Goal: Transaction & Acquisition: Purchase product/service

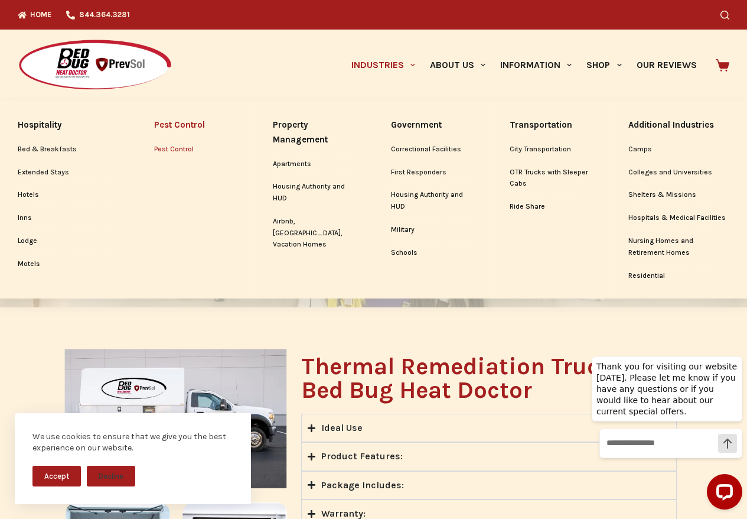
click at [183, 151] on link "Pest Control" at bounding box center [195, 149] width 83 height 22
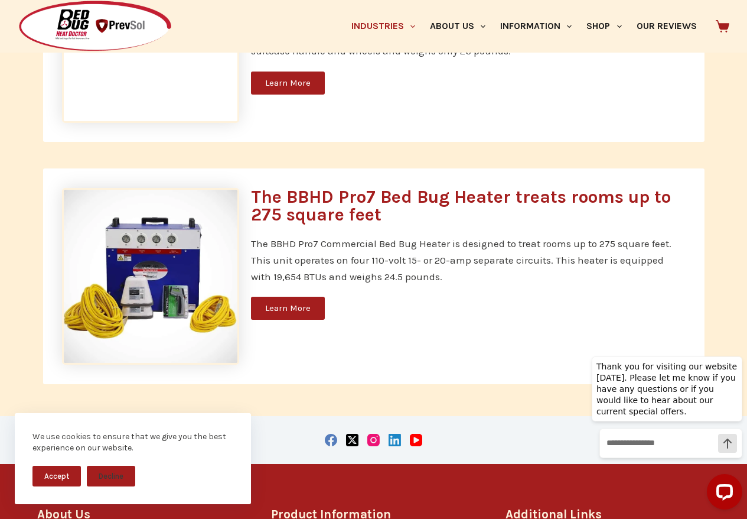
scroll to position [3478, 0]
